Goal: Task Accomplishment & Management: Complete application form

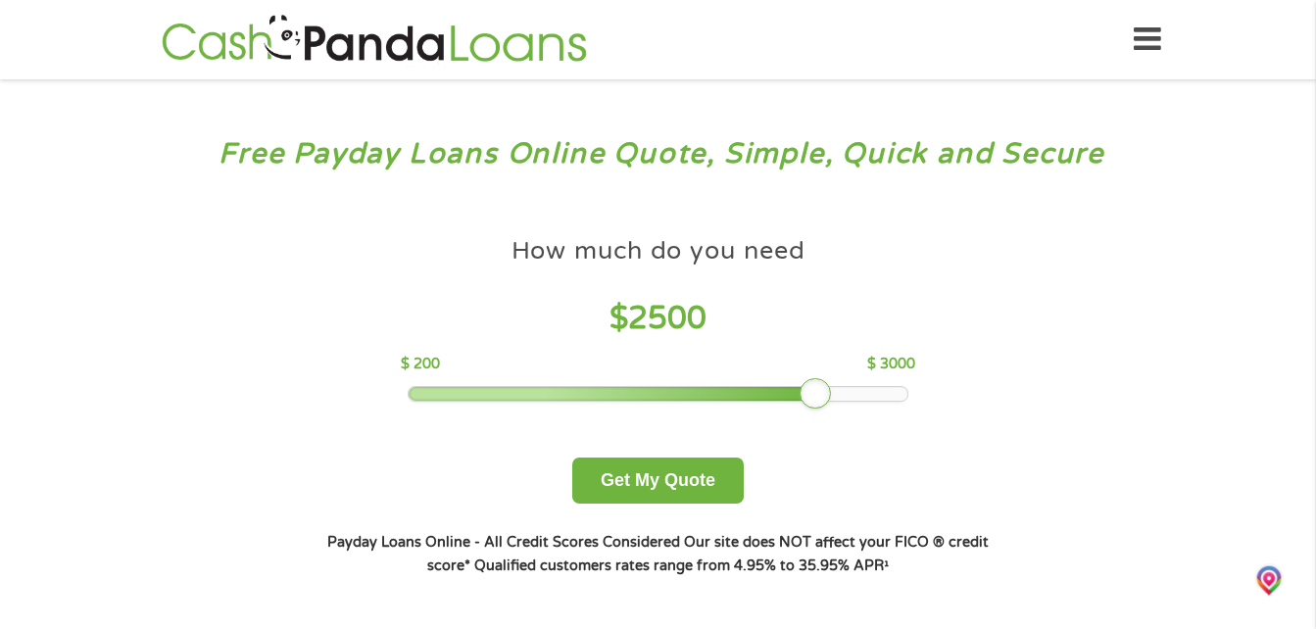
drag, startPoint x: 548, startPoint y: 403, endPoint x: 811, endPoint y: 457, distance: 269.2
click at [811, 457] on div "How much do you need $ 2500 $ 200 $ 3000 Get My Quote" at bounding box center [657, 365] width 686 height 276
click at [726, 489] on button "Get My Quote" at bounding box center [657, 480] width 171 height 46
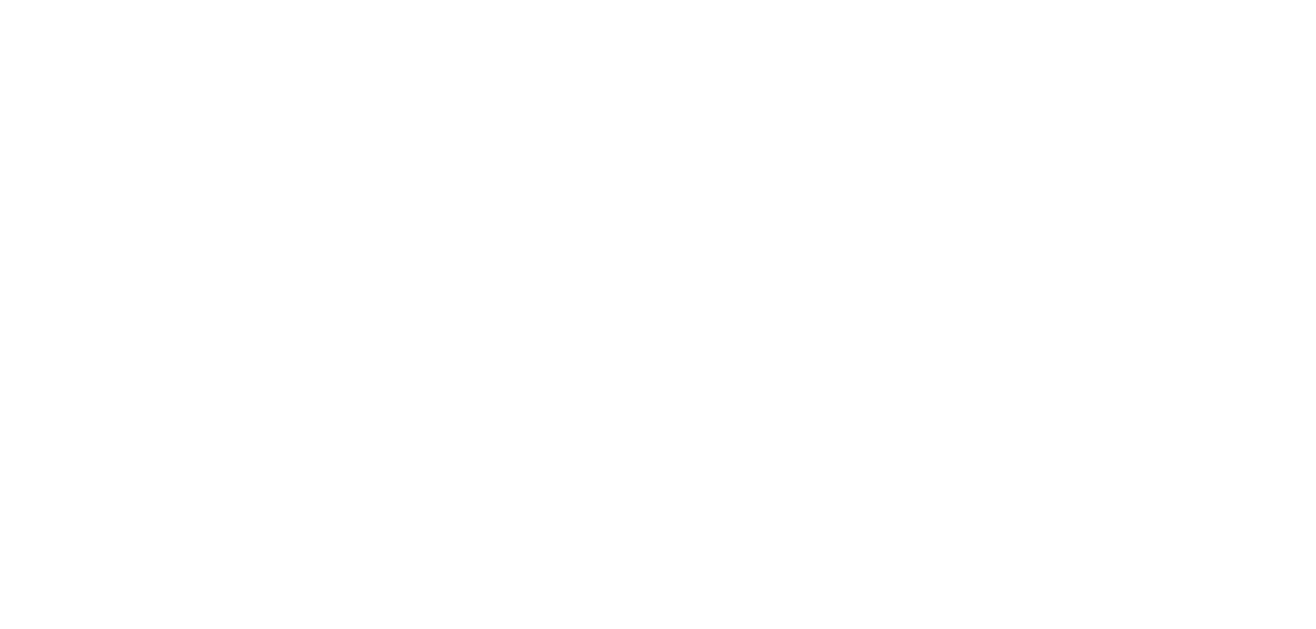
click at [0, 0] on html at bounding box center [0, 0] width 0 height 0
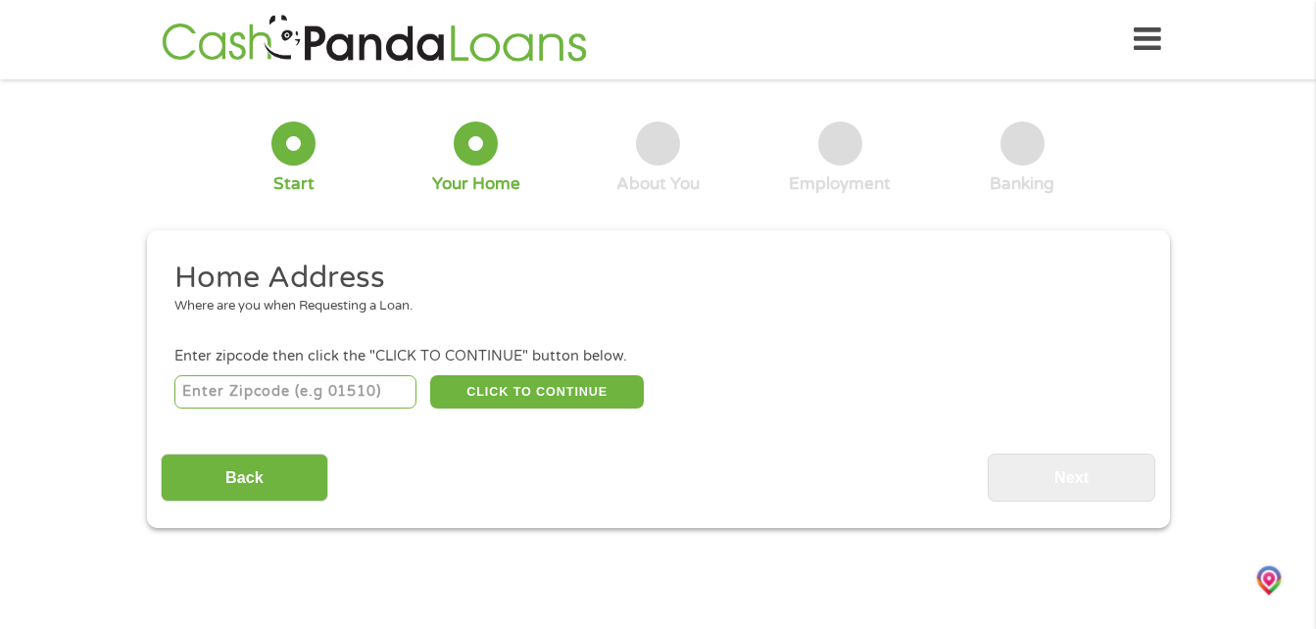
click at [309, 388] on input "number" at bounding box center [295, 391] width 242 height 33
type input "97230"
click at [488, 389] on button "CLICK TO CONTINUE" at bounding box center [537, 391] width 214 height 33
type input "97230"
type input "Portland"
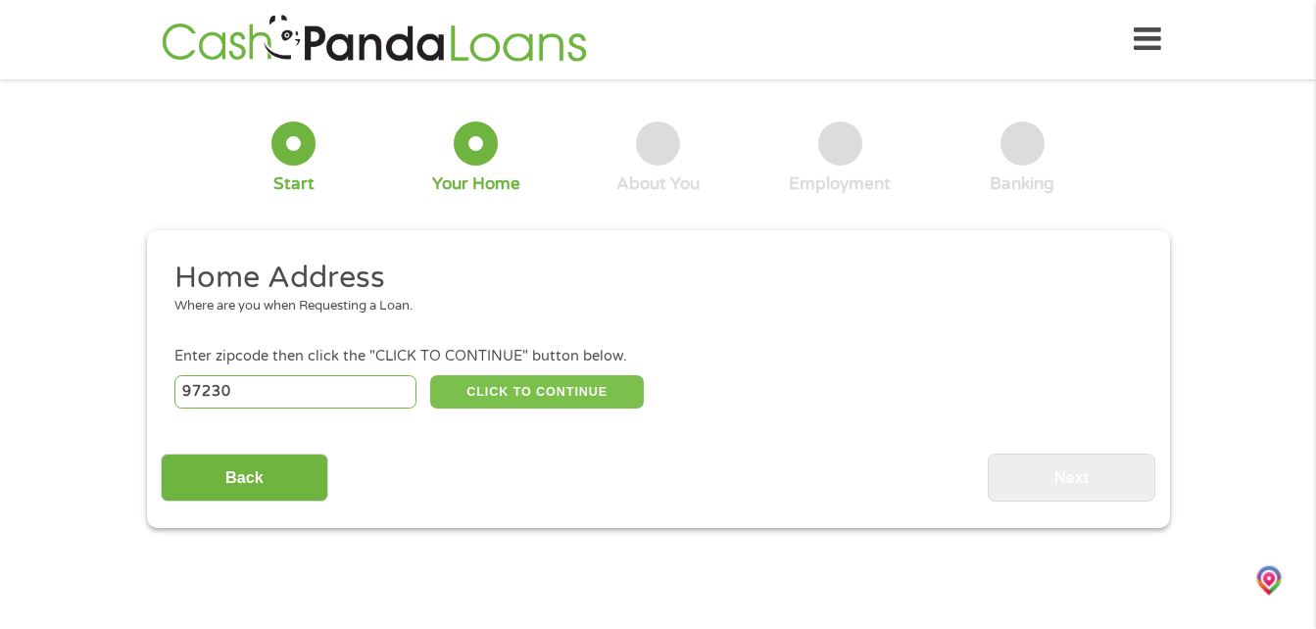
select select "Oregon"
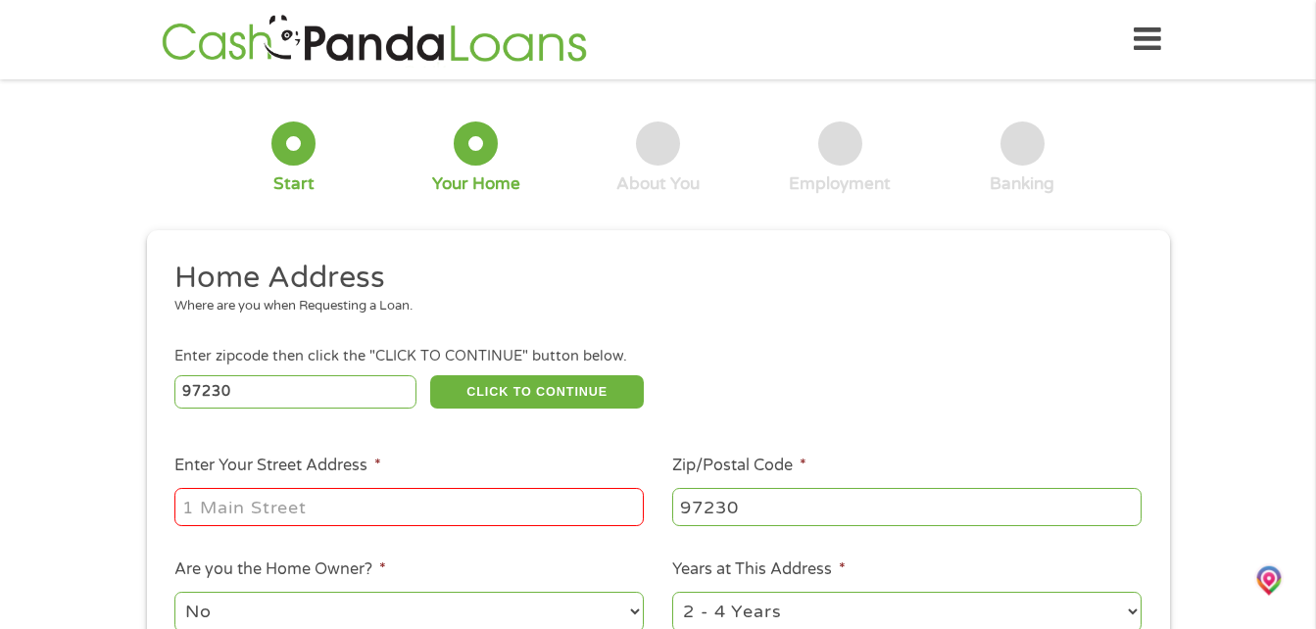
click at [292, 516] on input "Enter Your Street Address *" at bounding box center [408, 506] width 469 height 37
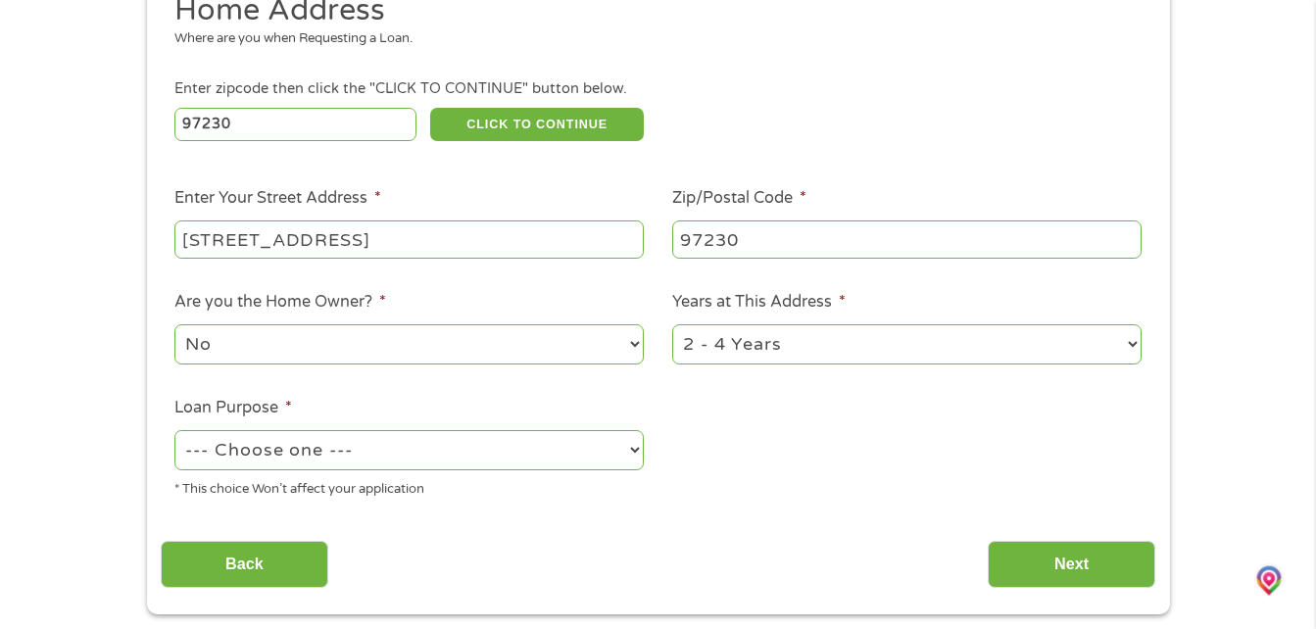
scroll to position [294, 0]
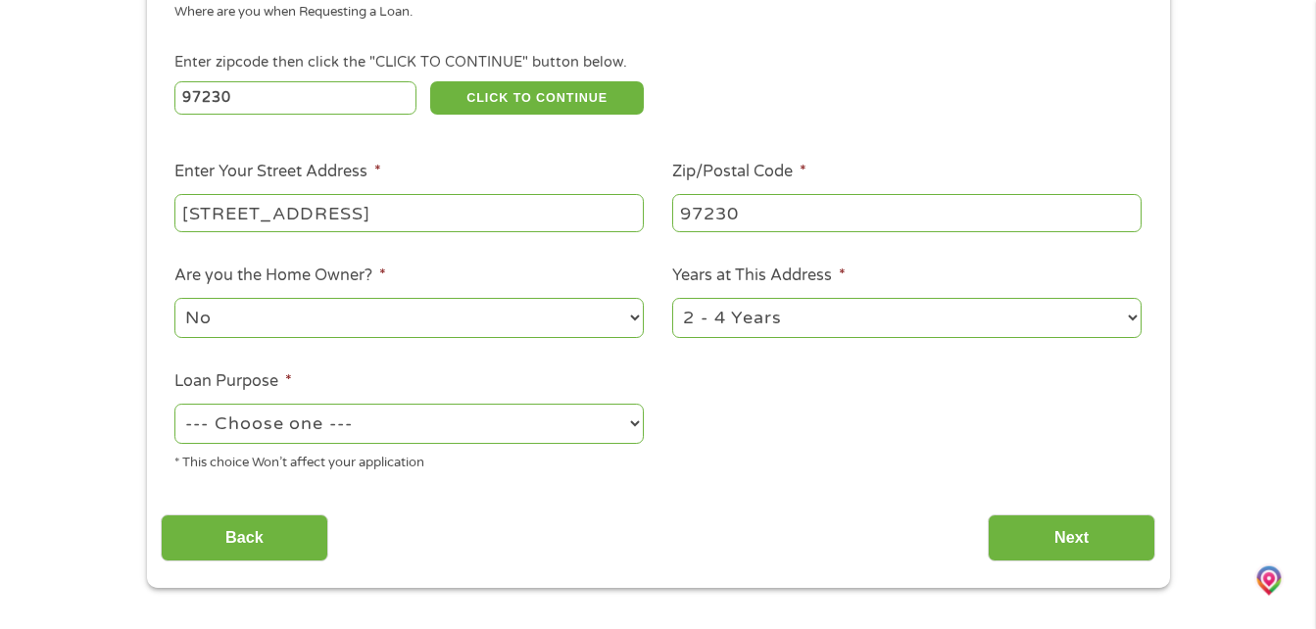
type input "414 NE 160th Ave Apt 44"
click at [618, 314] on select "No Yes" at bounding box center [408, 318] width 469 height 40
click at [174, 298] on select "No Yes" at bounding box center [408, 318] width 469 height 40
click at [563, 431] on select "--- Choose one --- Pay Bills Debt Consolidation Home Improvement Major Purchase…" at bounding box center [408, 424] width 469 height 40
select select "paybills"
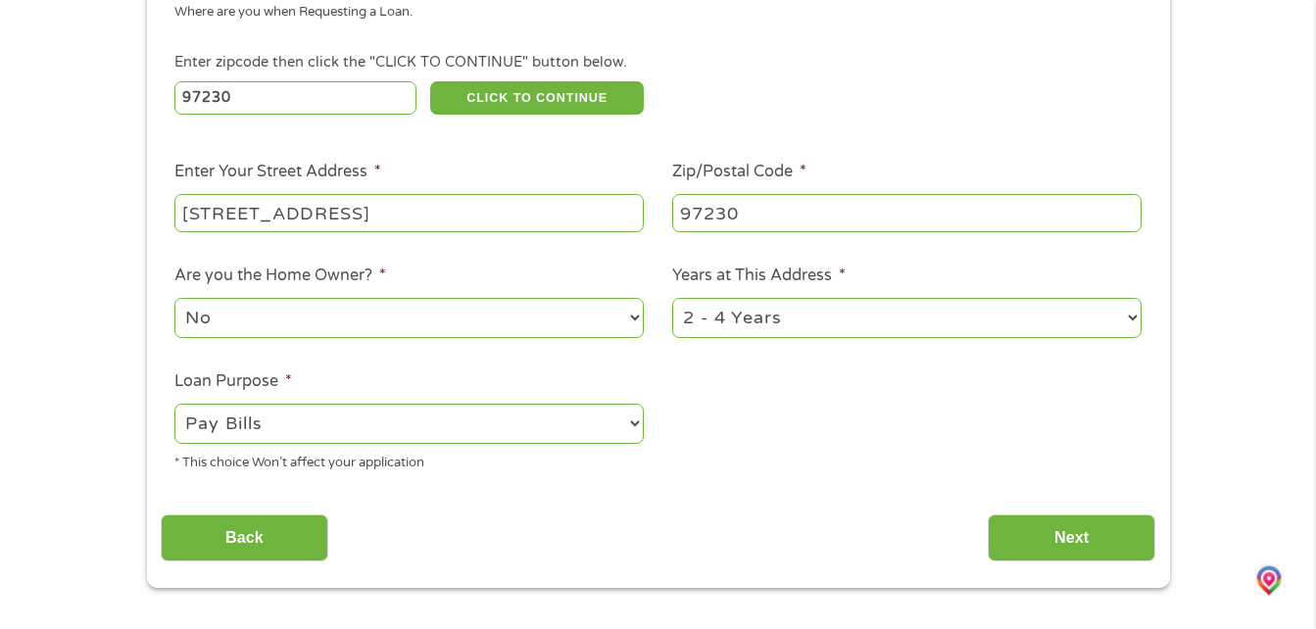
click at [174, 404] on select "--- Choose one --- Pay Bills Debt Consolidation Home Improvement Major Purchase…" at bounding box center [408, 424] width 469 height 40
click at [1060, 538] on input "Next" at bounding box center [1071, 538] width 168 height 48
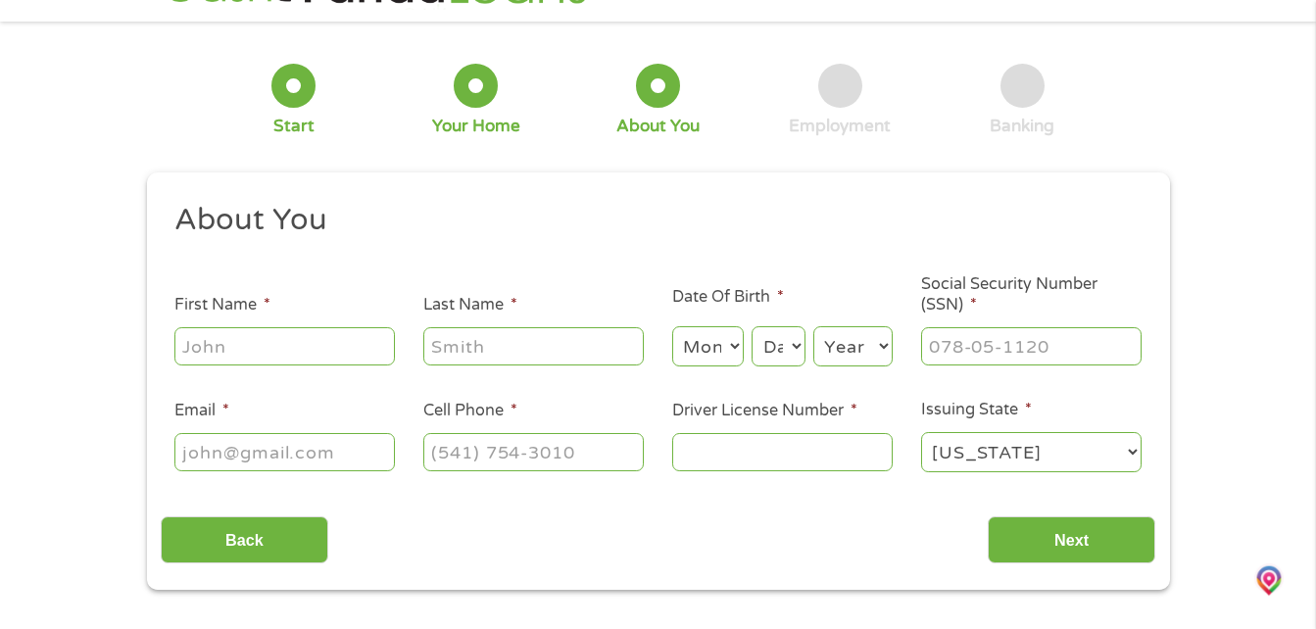
scroll to position [0, 0]
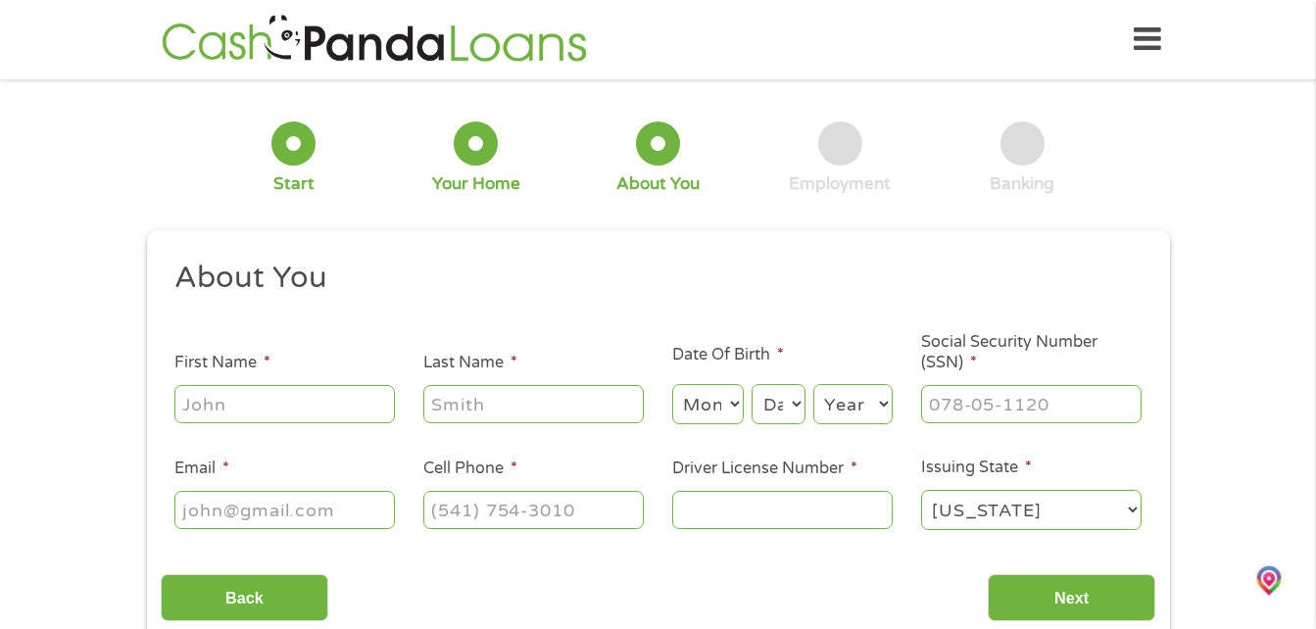
click at [223, 419] on input "First Name *" at bounding box center [284, 403] width 220 height 37
type input "Gary"
type input "Ringseth"
click at [714, 408] on select "Month 1 2 3 4 5 6 7 8 9 10 11 12" at bounding box center [708, 404] width 72 height 40
select select "8"
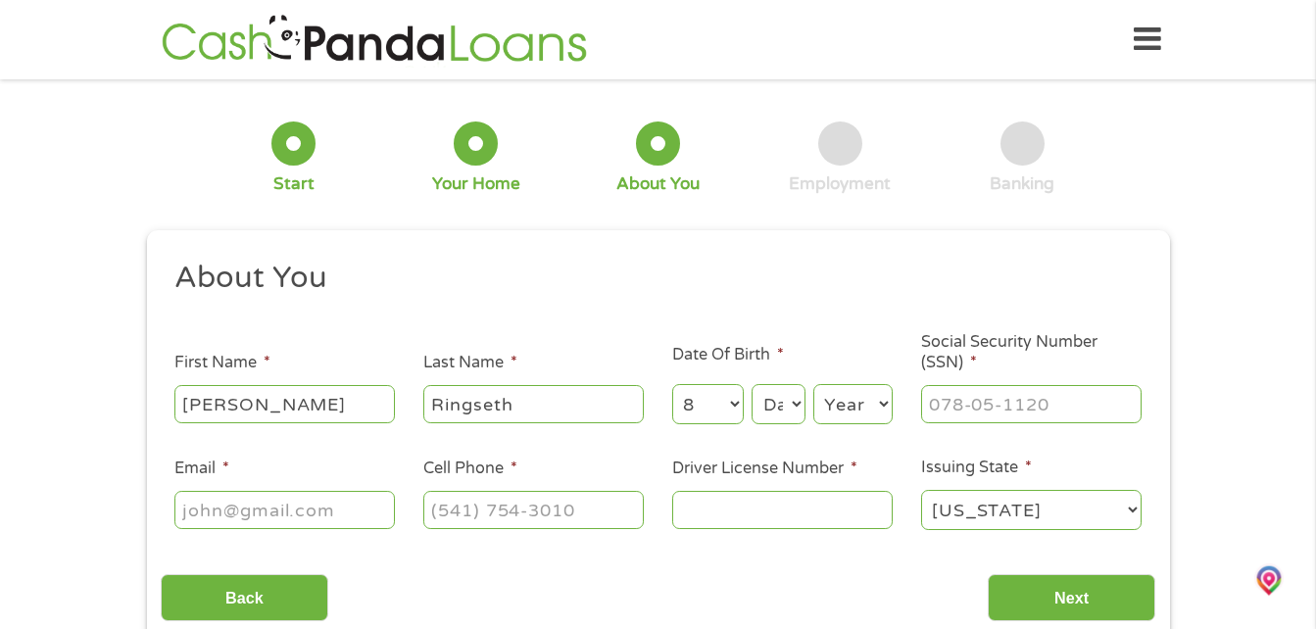
click at [672, 384] on select "Month 1 2 3 4 5 6 7 8 9 10 11 12" at bounding box center [708, 404] width 72 height 40
click at [721, 243] on div "This field is hidden when viewing the form gclid EAIaIQobChMIpsSG0dCQkAMVvxWtBh…" at bounding box center [658, 439] width 1023 height 418
click at [773, 401] on select "Day 1 2 3 4 5 6 7 8 9 10 11 12 13 14 15 16 17 18 19 20 21 22 23 24 25 26 27 28 …" at bounding box center [777, 404] width 53 height 40
select select "10"
click at [751, 384] on select "Day 1 2 3 4 5 6 7 8 9 10 11 12 13 14 15 16 17 18 19 20 21 22 23 24 25 26 27 28 …" at bounding box center [777, 404] width 53 height 40
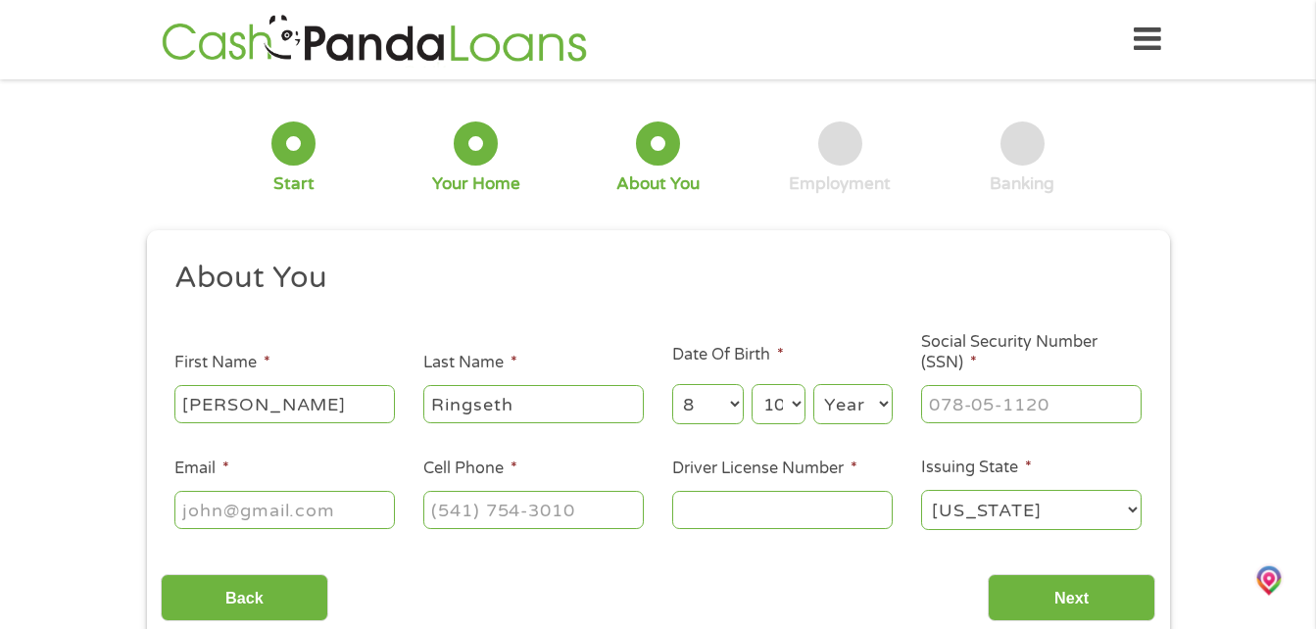
click at [842, 405] on select "Year 2007 2006 2005 2004 2003 2002 2001 2000 1999 1998 1997 1996 1995 1994 1993…" at bounding box center [852, 404] width 79 height 40
select select "1964"
click at [813, 384] on select "Year 2007 2006 2005 2004 2003 2002 2001 2000 1999 1998 1997 1996 1995 1994 1993…" at bounding box center [852, 404] width 79 height 40
click at [1001, 396] on input "___-__-____" at bounding box center [1031, 403] width 220 height 37
type input "531-74-7783"
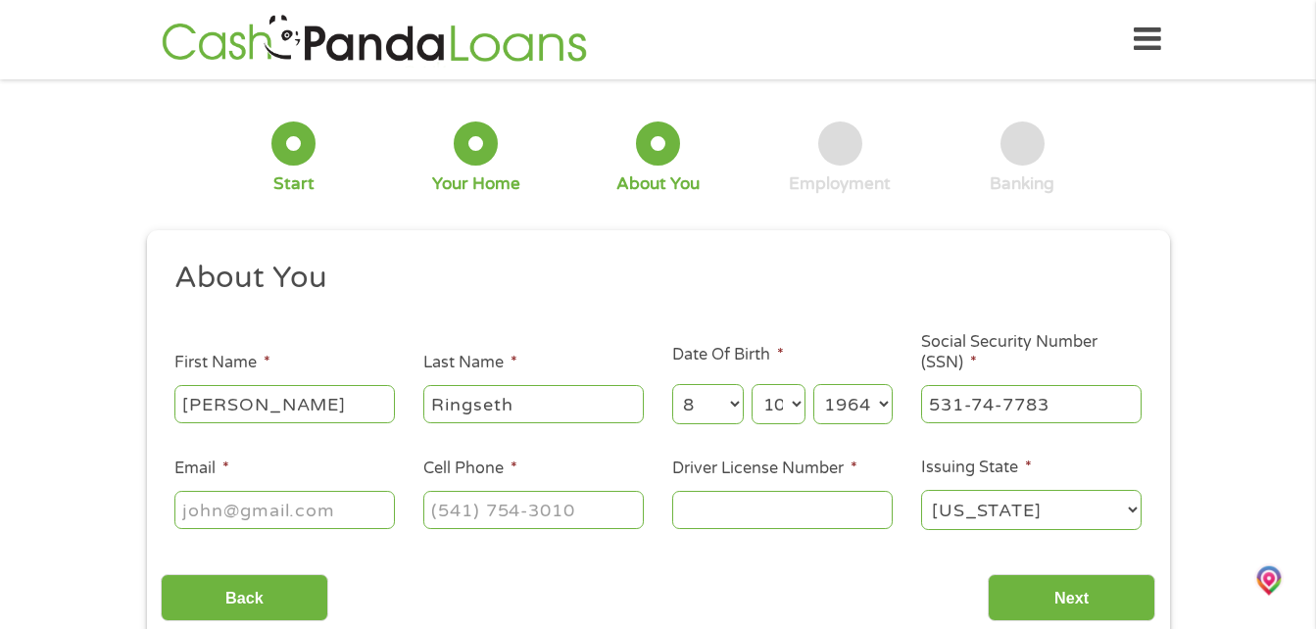
drag, startPoint x: 292, startPoint y: 513, endPoint x: 278, endPoint y: 513, distance: 13.7
click at [289, 513] on input "Email *" at bounding box center [284, 509] width 220 height 37
click at [273, 513] on input "g" at bounding box center [284, 509] width 220 height 37
click at [258, 511] on input "garywr64@" at bounding box center [284, 509] width 220 height 37
type input "@"
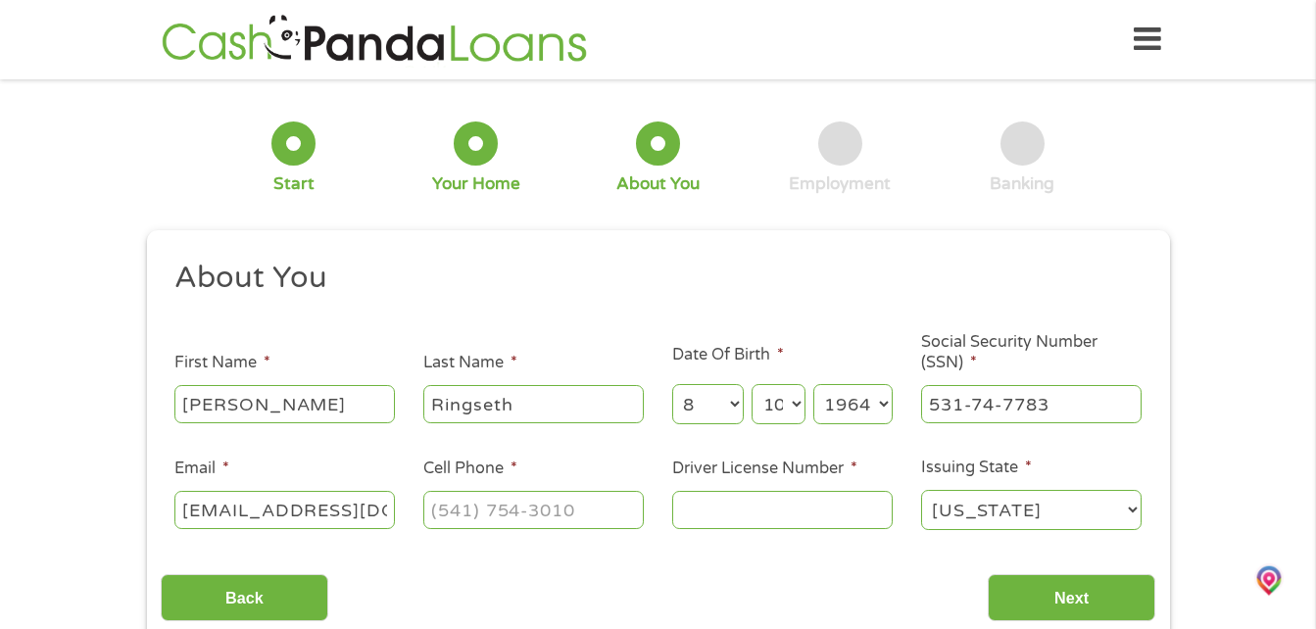
type input "garywr64@gmail.com"
click at [498, 525] on input "(___) ___-____" at bounding box center [533, 509] width 220 height 37
type input "(253) 341-6692"
click at [827, 505] on input "Driver License Number *" at bounding box center [782, 509] width 220 height 37
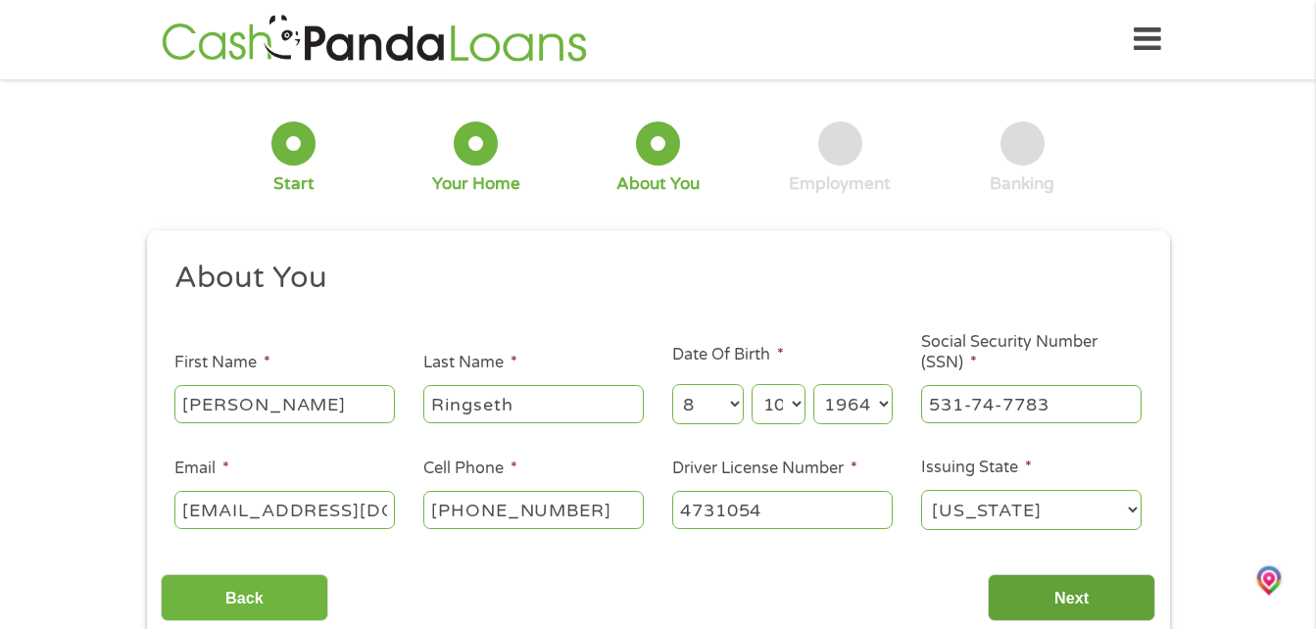
type input "4731054"
click at [1085, 617] on input "Next" at bounding box center [1071, 598] width 168 height 48
click at [1076, 603] on input "Next" at bounding box center [1071, 598] width 168 height 48
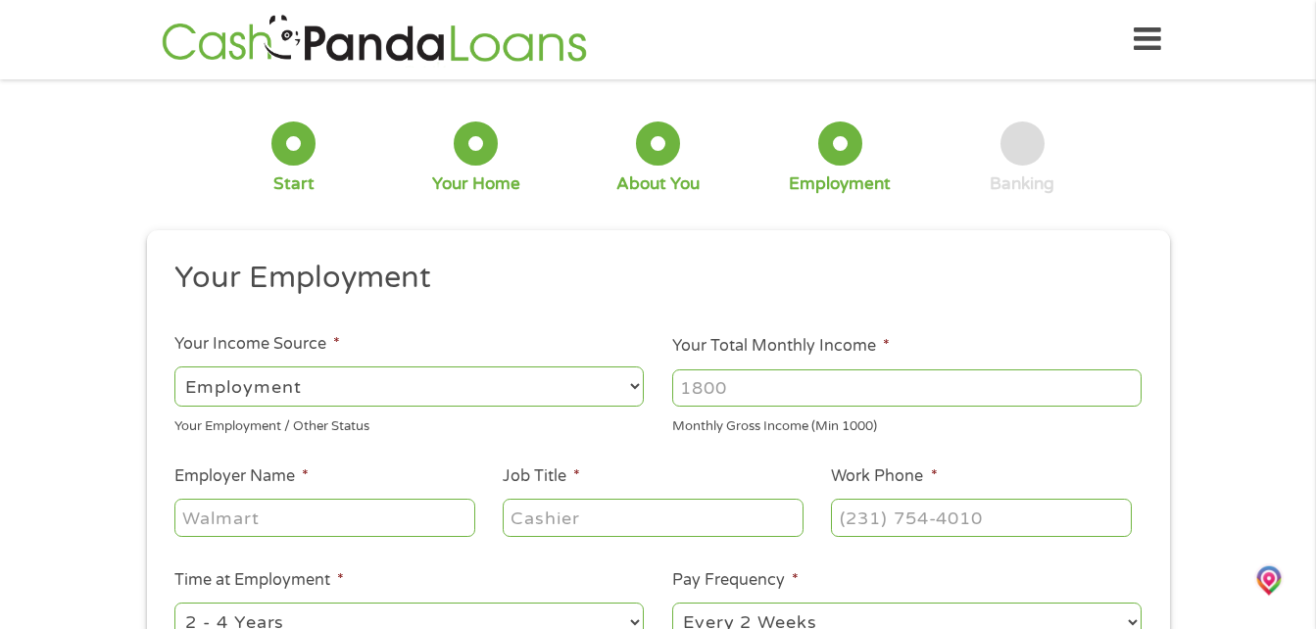
scroll to position [8, 8]
click at [598, 387] on select "--- Choose one --- Employment Self Employed Benefits" at bounding box center [408, 386] width 469 height 40
click at [805, 396] on input "Your Total Monthly Income *" at bounding box center [906, 387] width 469 height 37
type input "4321"
click at [287, 531] on input "Employer Name *" at bounding box center [324, 517] width 300 height 37
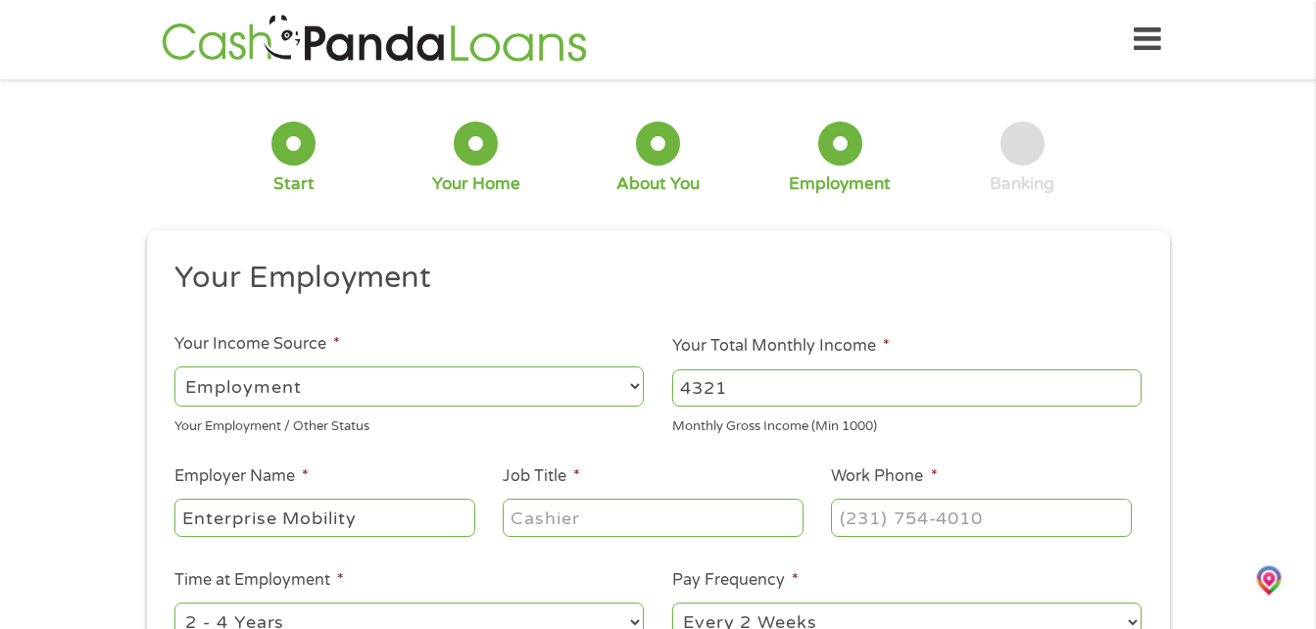
type input "Enterprise Mobility"
type input "Detailer"
type input "(503) 652-6100"
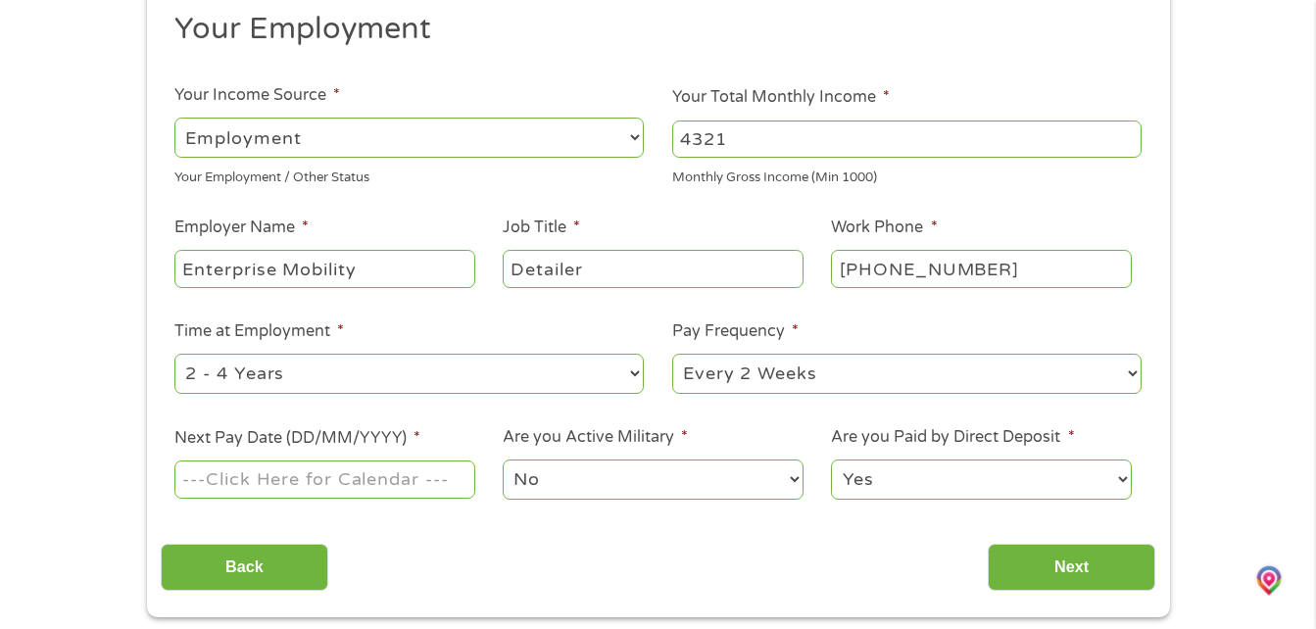
scroll to position [294, 0]
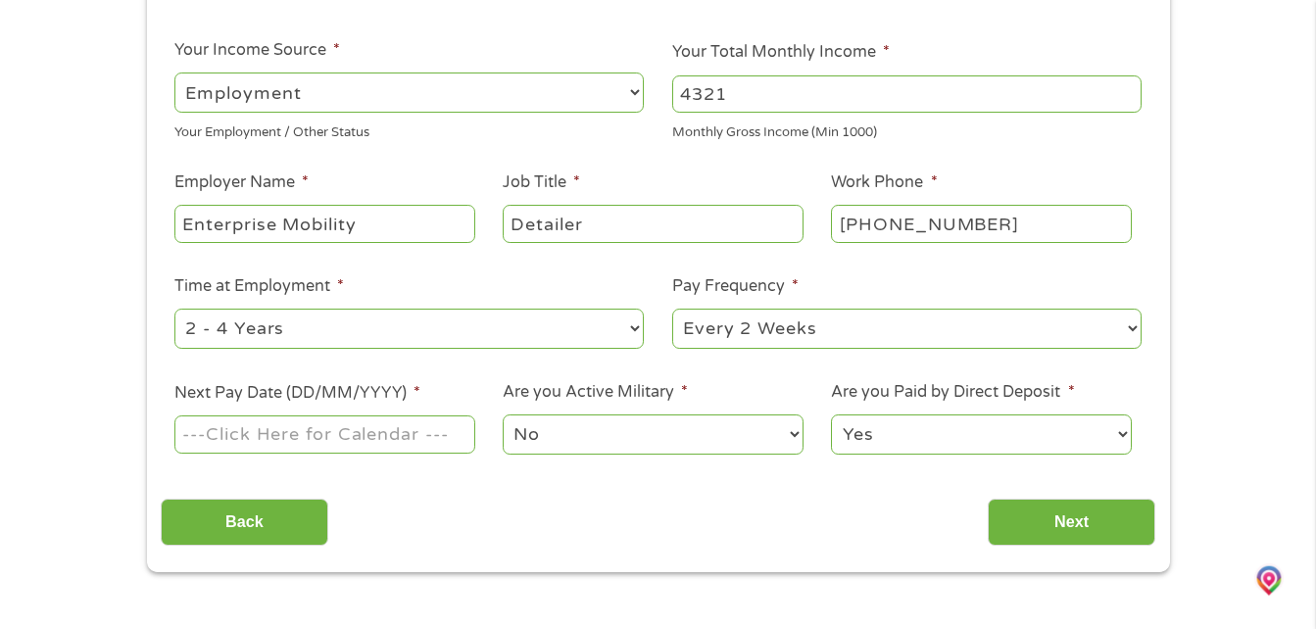
click at [414, 334] on select "--- Choose one --- 1 Year or less 1 - 2 Years 2 - 4 Years Over 4 Years" at bounding box center [408, 329] width 469 height 40
select select "60months"
click at [174, 309] on select "--- Choose one --- 1 Year or less 1 - 2 Years 2 - 4 Years Over 4 Years" at bounding box center [408, 329] width 469 height 40
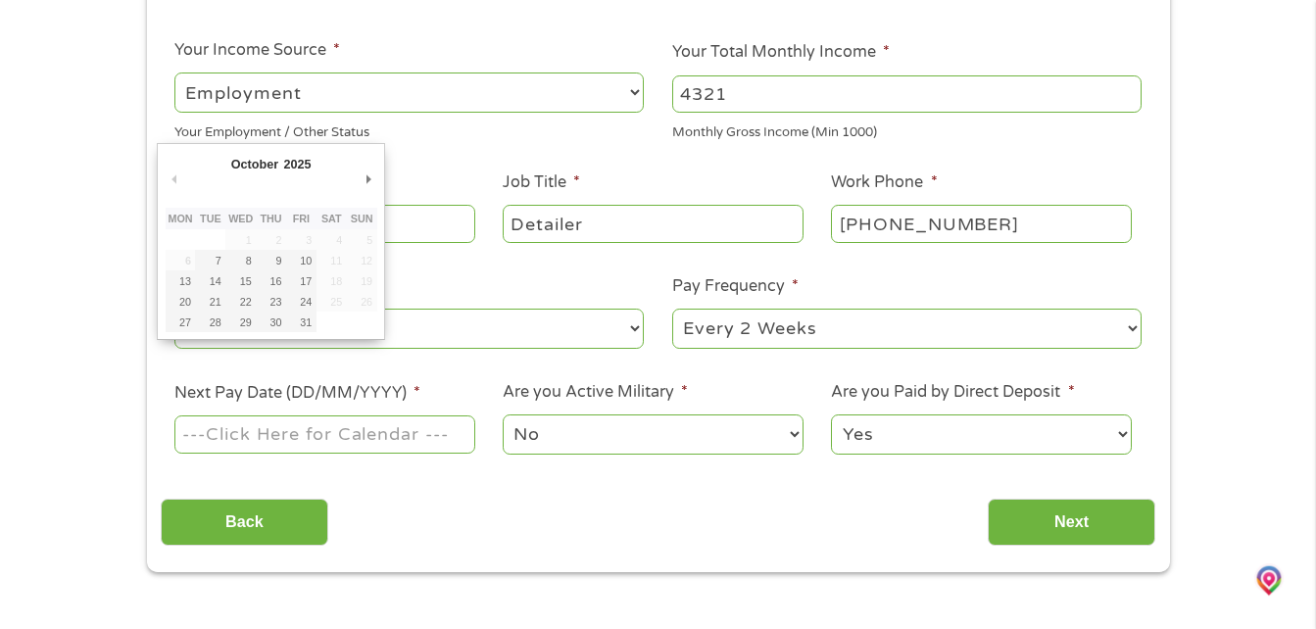
click at [414, 439] on input "Next Pay Date (DD/MM/YYYY) *" at bounding box center [324, 433] width 300 height 37
type input "10/10/2025"
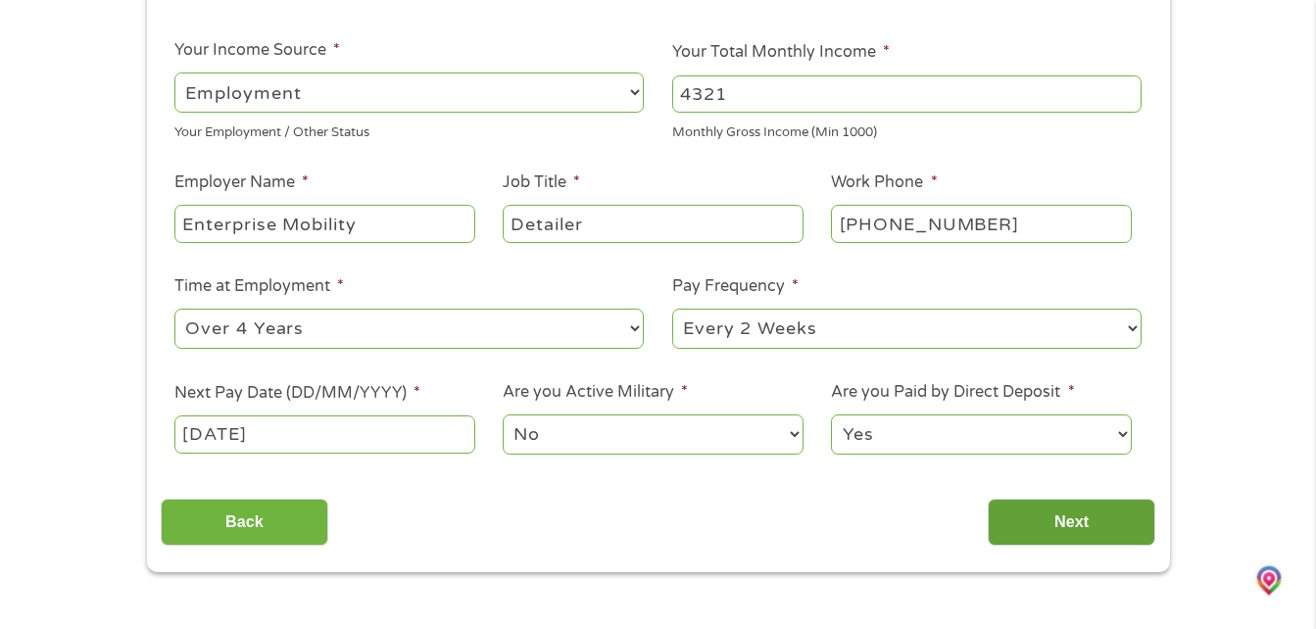
click at [1042, 525] on input "Next" at bounding box center [1071, 523] width 168 height 48
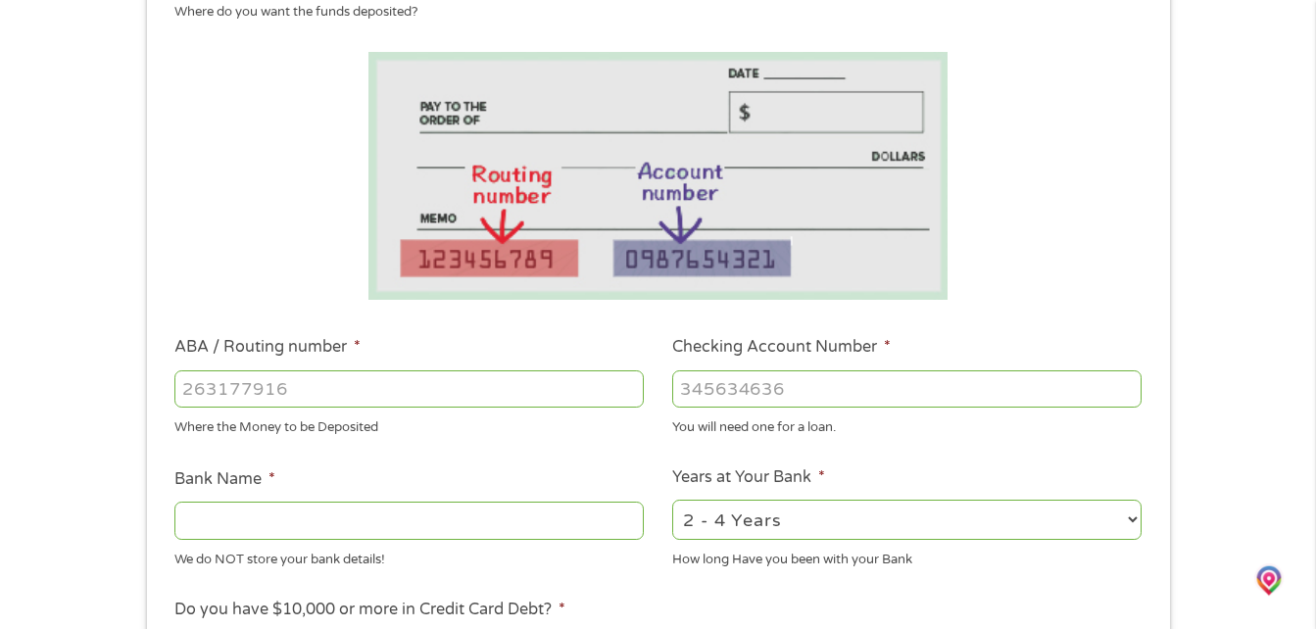
click at [238, 373] on input "ABA / Routing number *" at bounding box center [408, 388] width 469 height 37
type input "323075880"
type input "ONPOINT COMMUNITY CREDIT UNION"
type input "323075880"
click at [861, 378] on input "Checking Account Number *" at bounding box center [906, 388] width 469 height 37
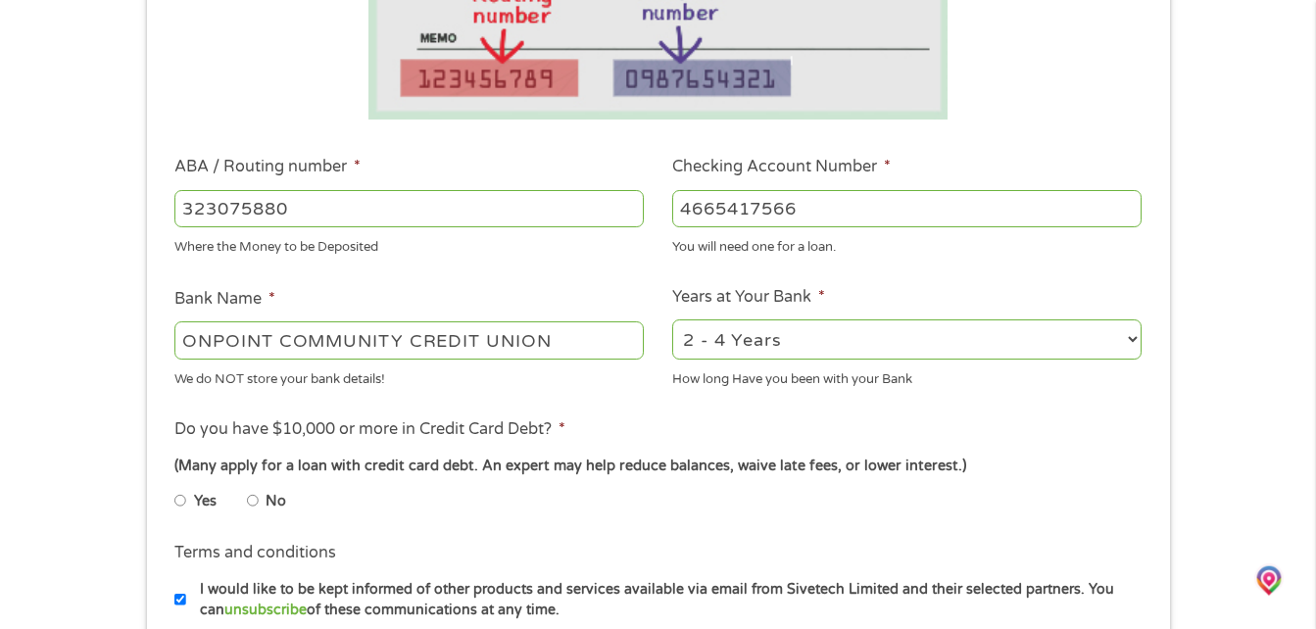
scroll to position [490, 0]
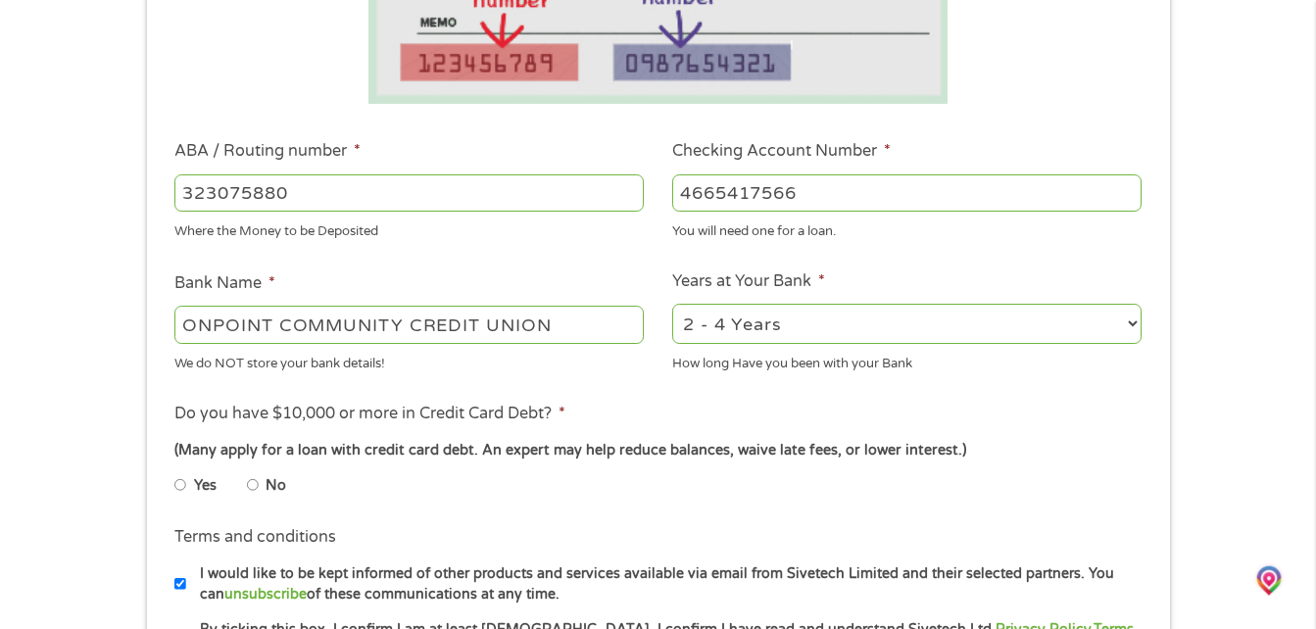
type input "4665417566"
click at [251, 478] on input "No" at bounding box center [253, 484] width 12 height 31
radio input "true"
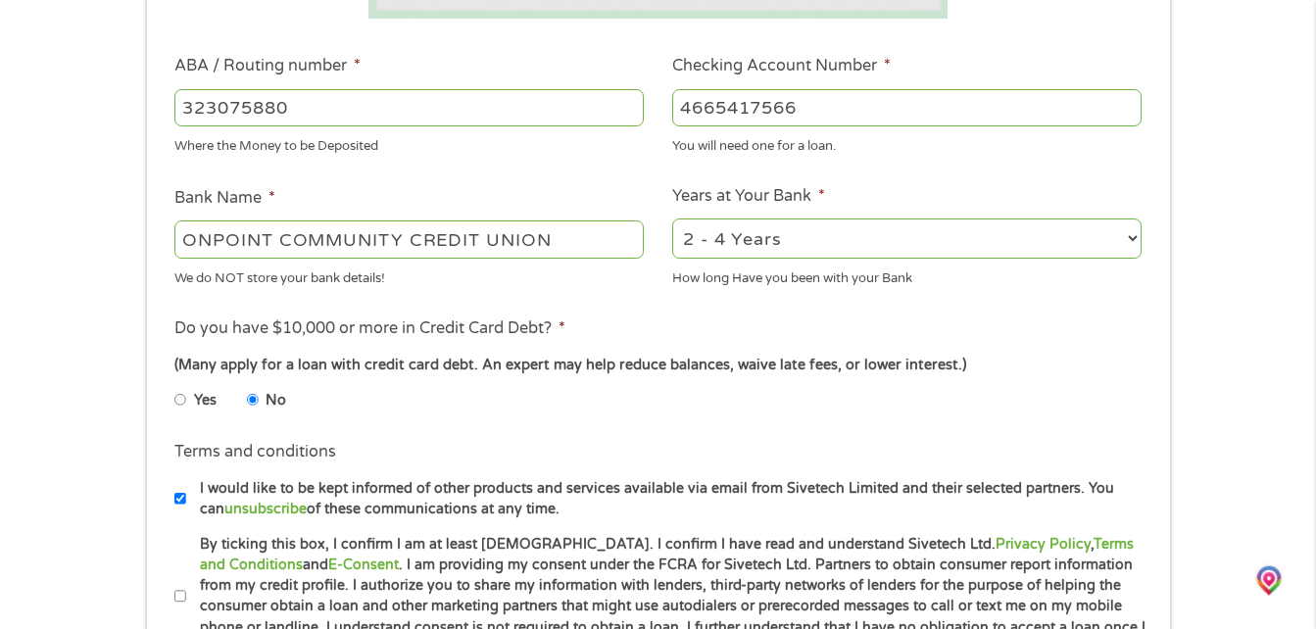
scroll to position [784, 0]
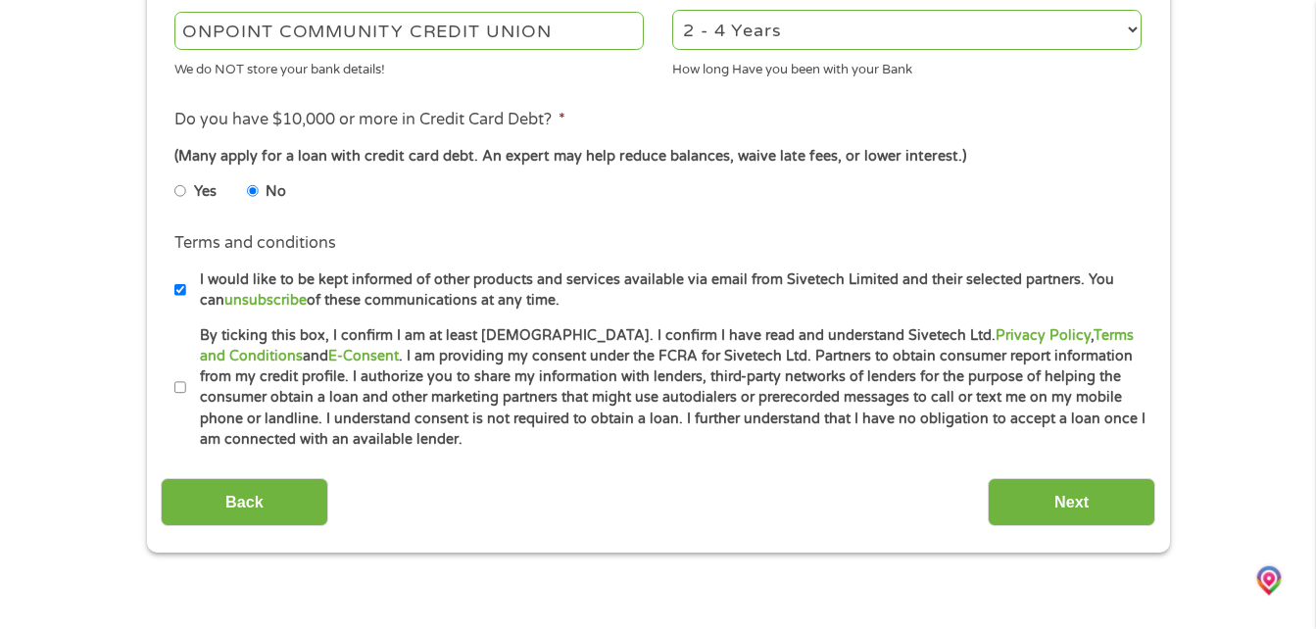
click at [177, 392] on input "By ticking this box, I confirm I am at least 18 years old. I confirm I have rea…" at bounding box center [180, 387] width 12 height 31
checkbox input "true"
click at [1030, 506] on input "Next" at bounding box center [1071, 502] width 168 height 48
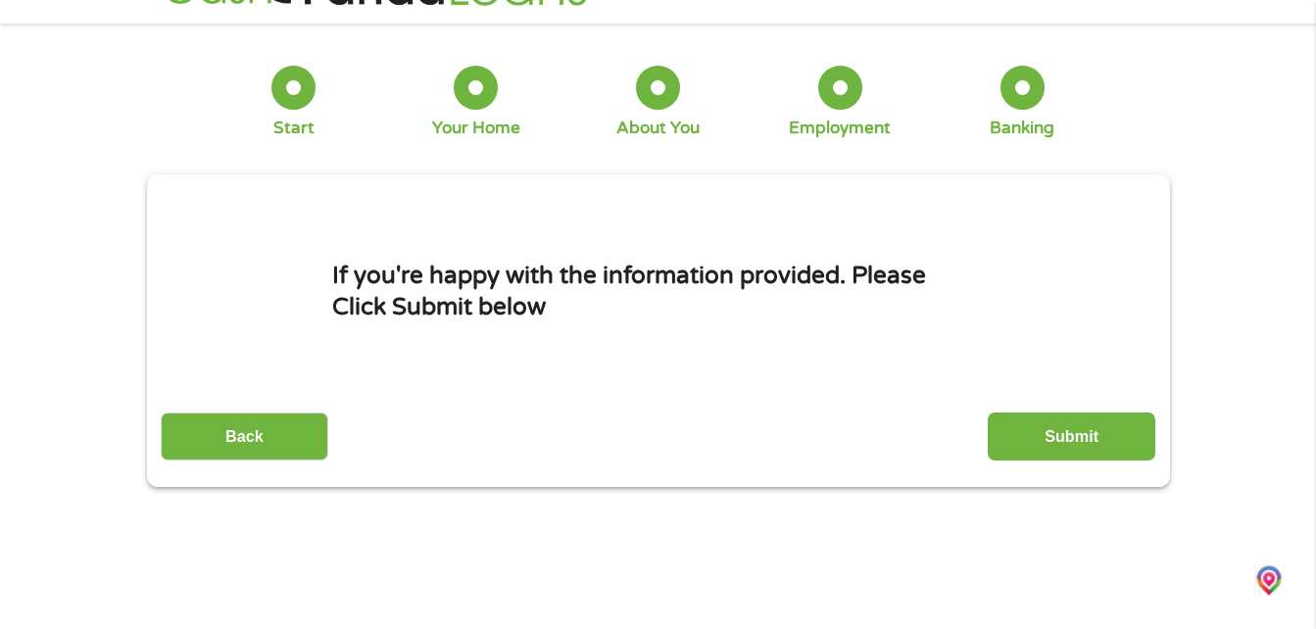
scroll to position [0, 0]
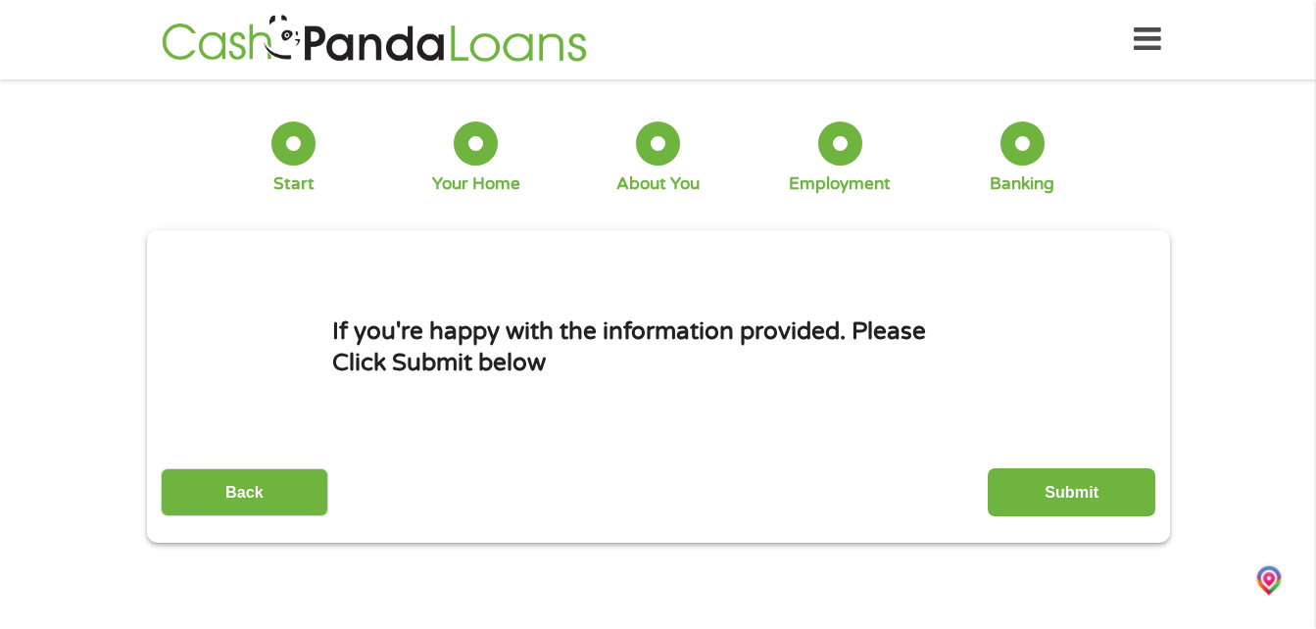
click at [1039, 498] on input "Submit" at bounding box center [1071, 492] width 168 height 48
